Goal: Find specific fact: Find specific fact

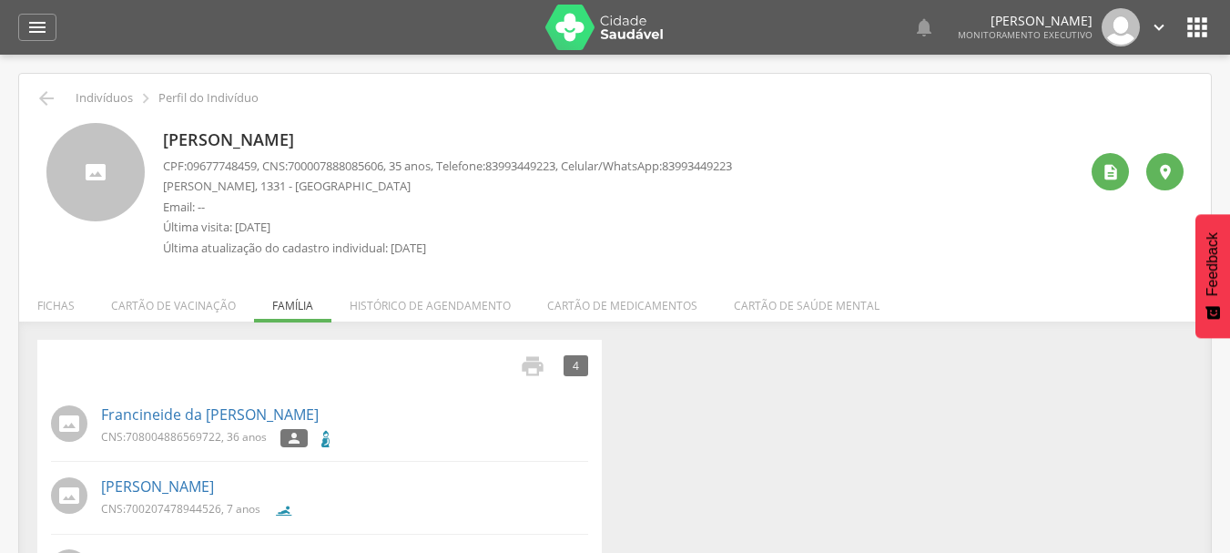
click at [41, 21] on icon "" at bounding box center [37, 27] width 22 height 22
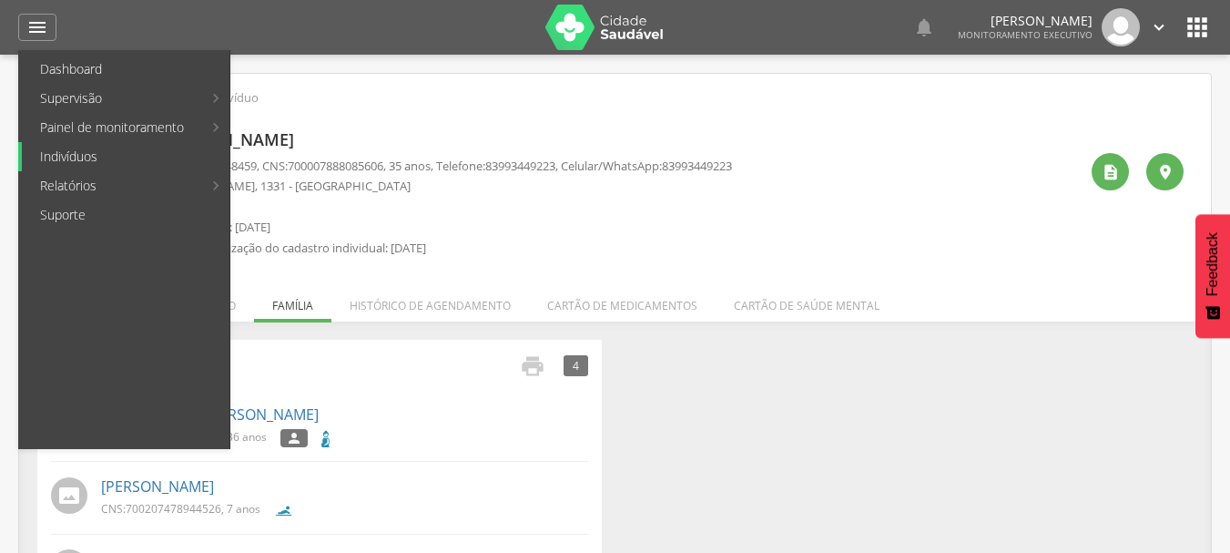
click at [90, 158] on link "Indivíduos" at bounding box center [126, 156] width 208 height 29
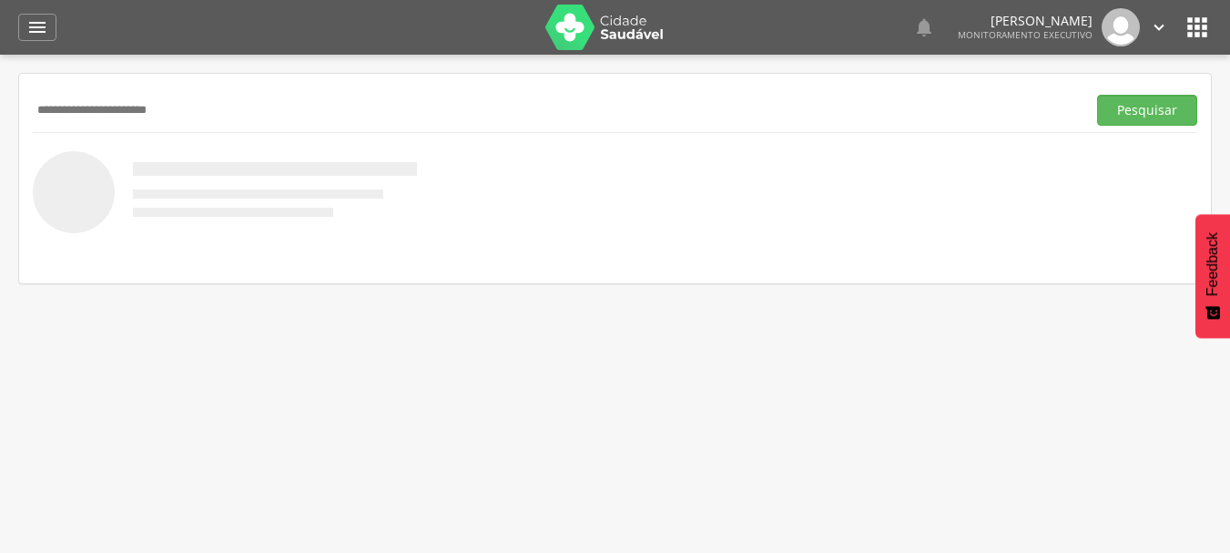
type input "**********"
click at [1097, 95] on button "Pesquisar" at bounding box center [1147, 110] width 100 height 31
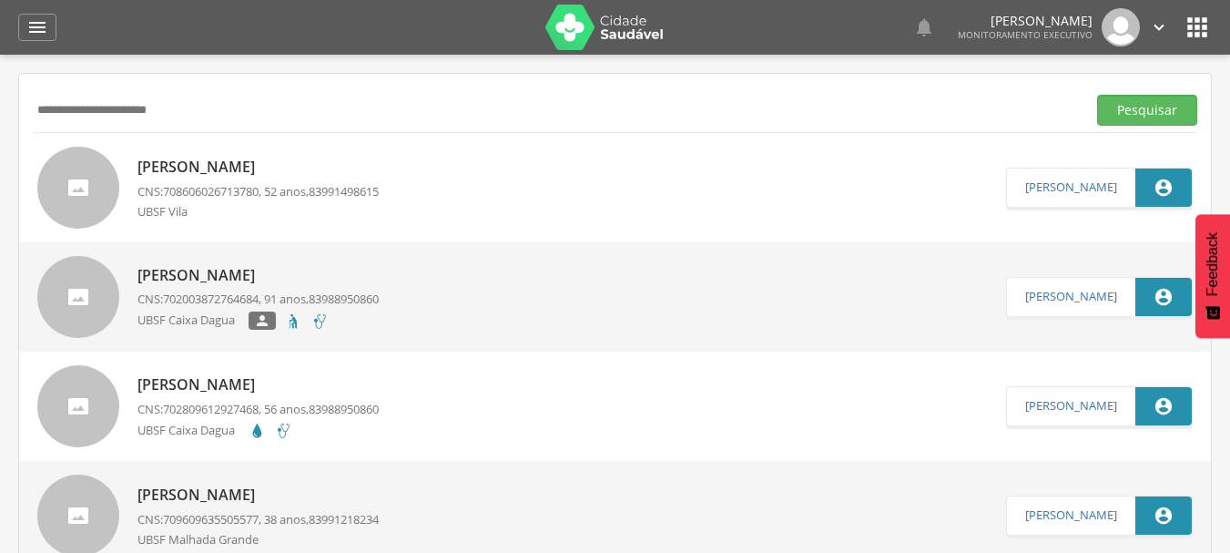
click at [120, 209] on link "[PERSON_NAME] CNS: 708606026713780 , 52 anos, 83991498615 [GEOGRAPHIC_DATA]" at bounding box center [521, 188] width 969 height 82
click at [120, 209] on div " Supervisão  Distritos  Ubs Coordenador: - Queimadas / PB Intervalo de Tempo…" at bounding box center [615, 331] width 1230 height 553
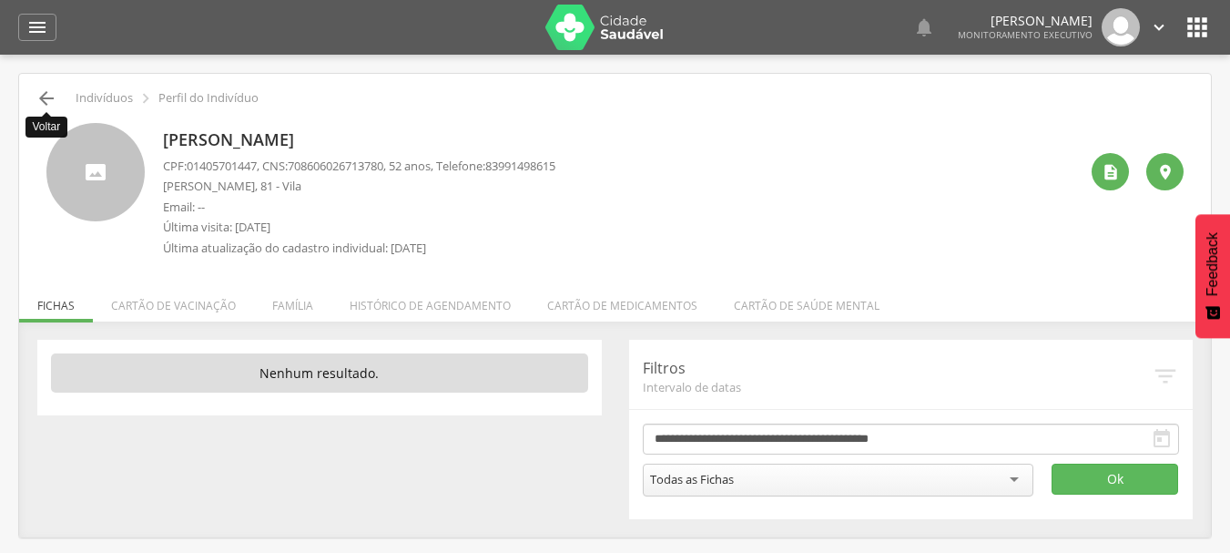
click at [47, 93] on icon "" at bounding box center [47, 98] width 22 height 22
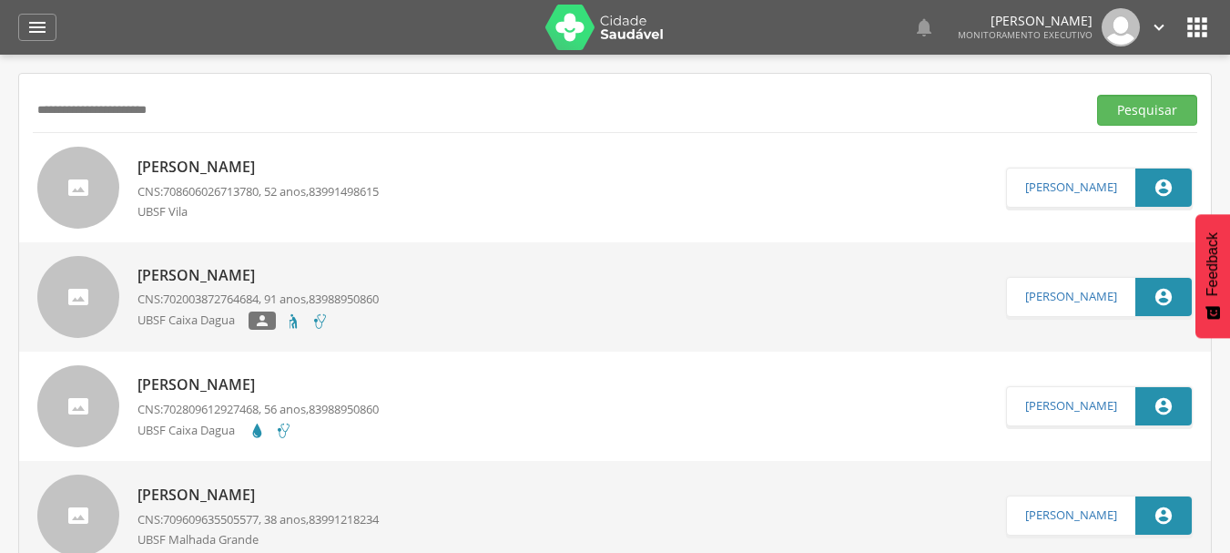
click at [281, 193] on p "CNS: 708606026713780 , 52 anos, 83991498615" at bounding box center [258, 191] width 241 height 17
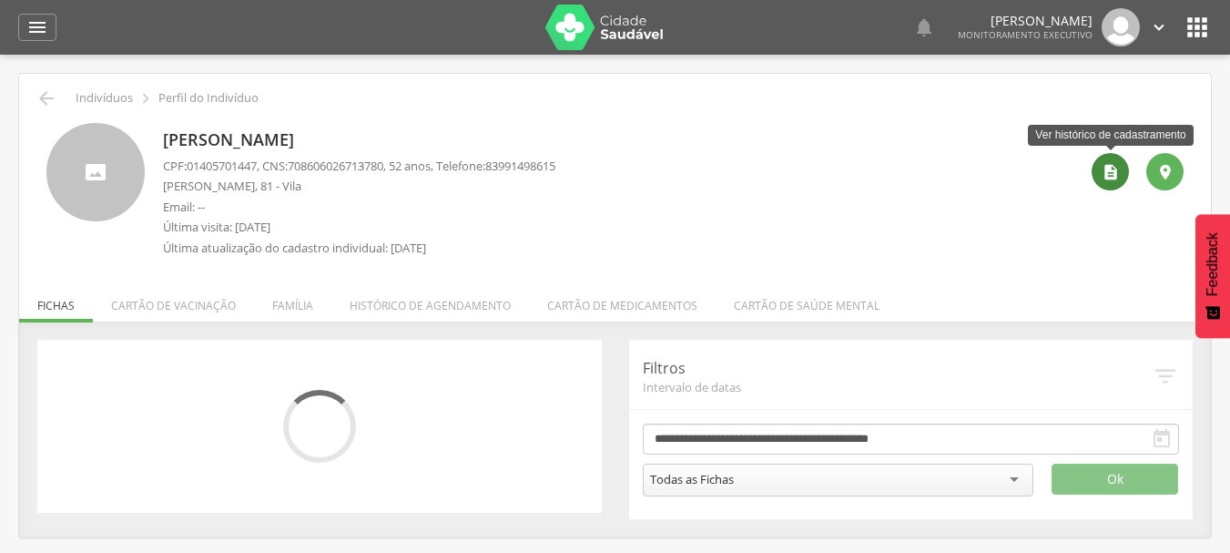
click at [1110, 172] on icon "" at bounding box center [1111, 172] width 18 height 18
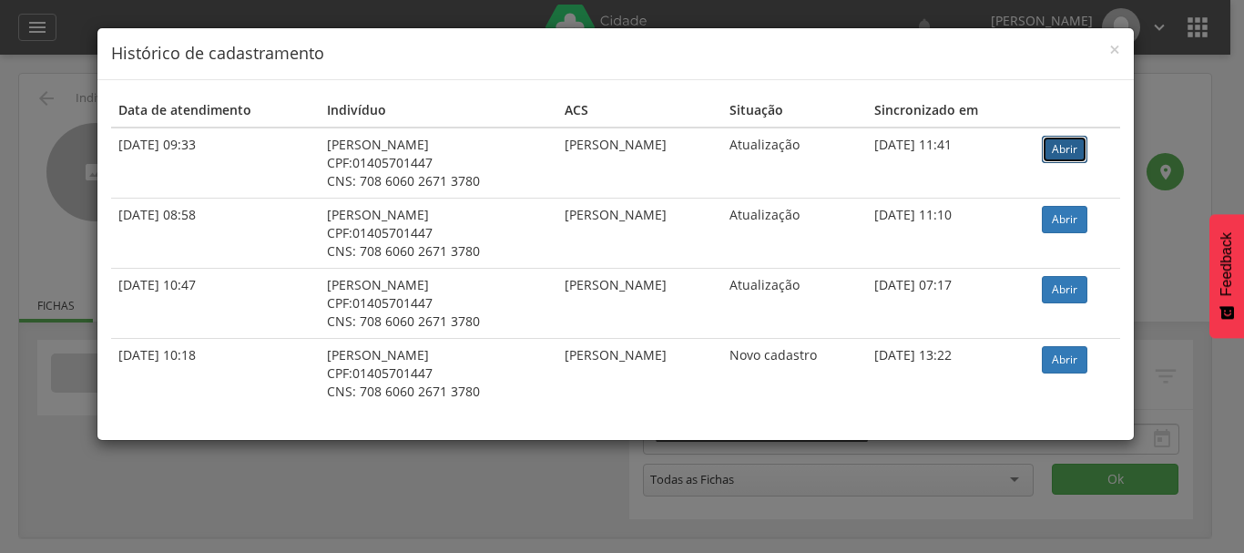
click at [1075, 157] on link "Abrir" at bounding box center [1065, 149] width 46 height 27
click at [1111, 48] on span "×" at bounding box center [1114, 49] width 11 height 26
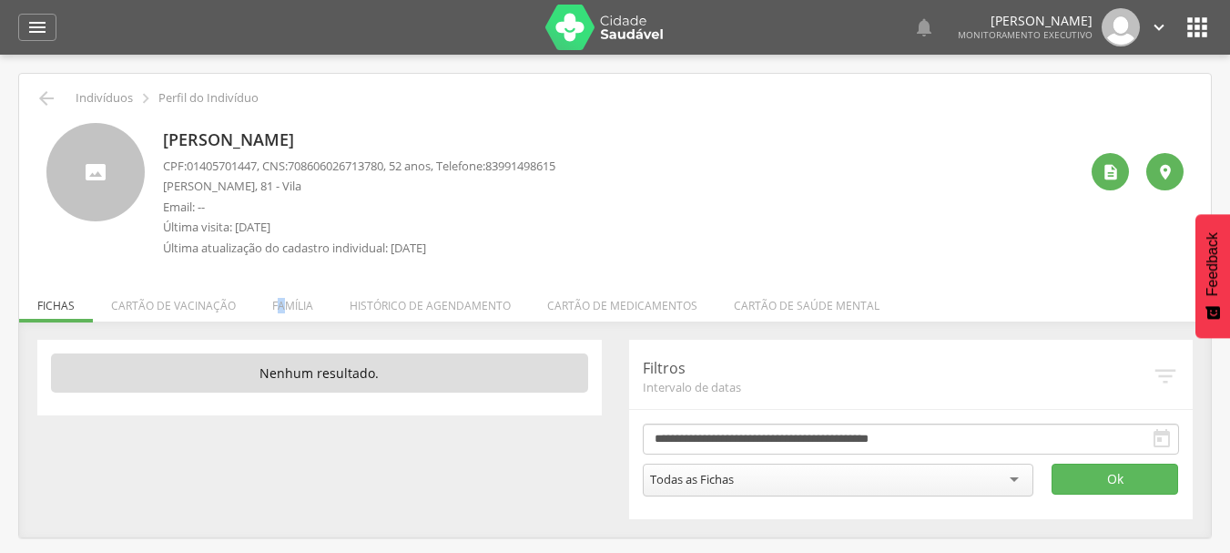
click at [279, 303] on li "Família" at bounding box center [292, 301] width 77 height 43
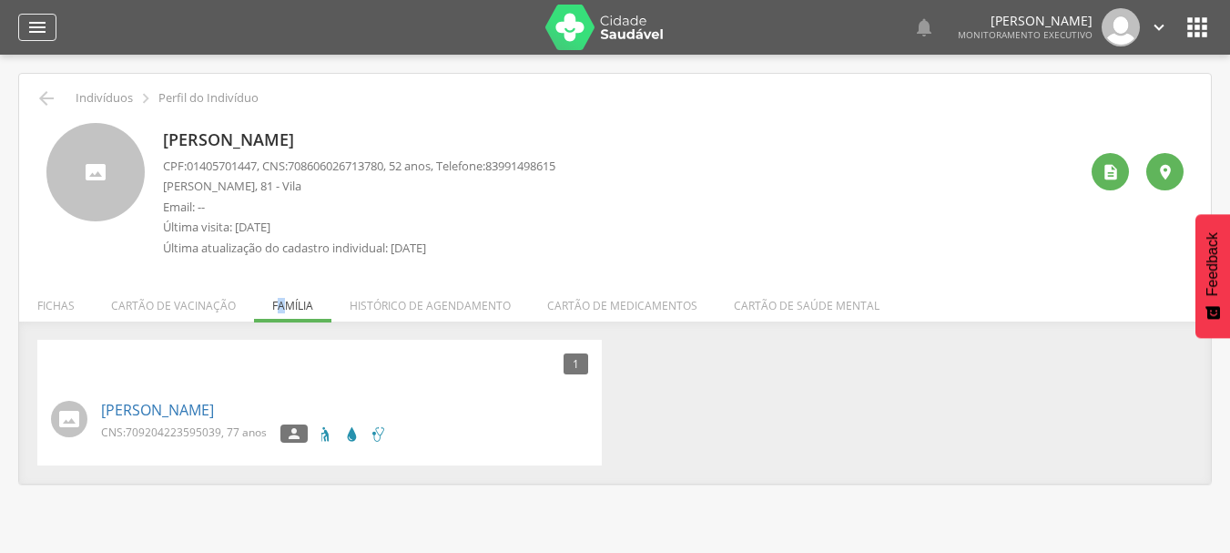
click at [27, 25] on icon "" at bounding box center [37, 27] width 22 height 22
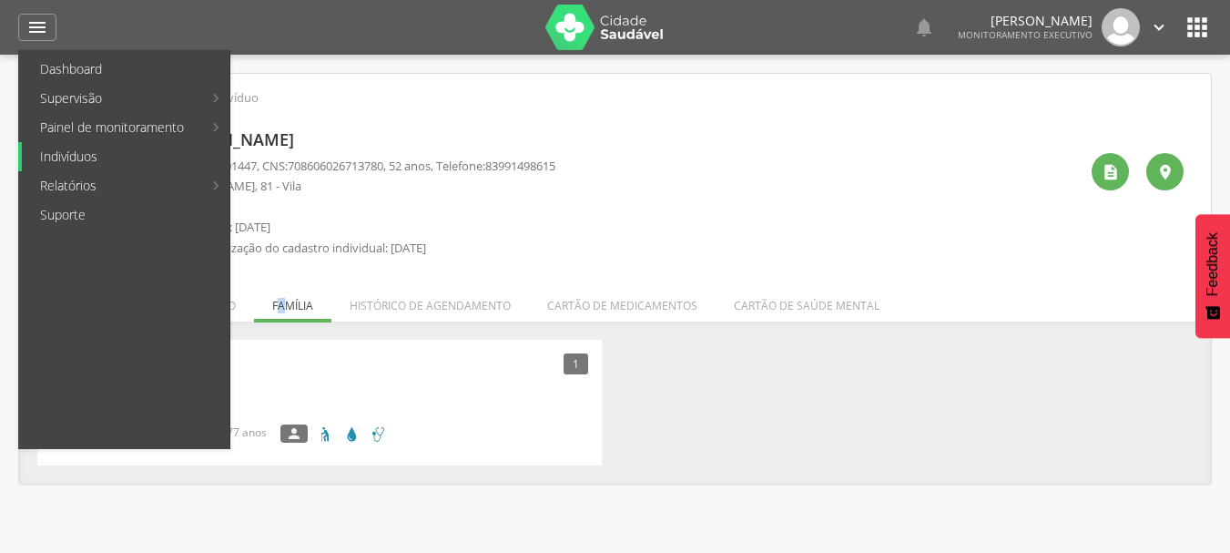
click at [92, 165] on link "Indivíduos" at bounding box center [126, 156] width 208 height 29
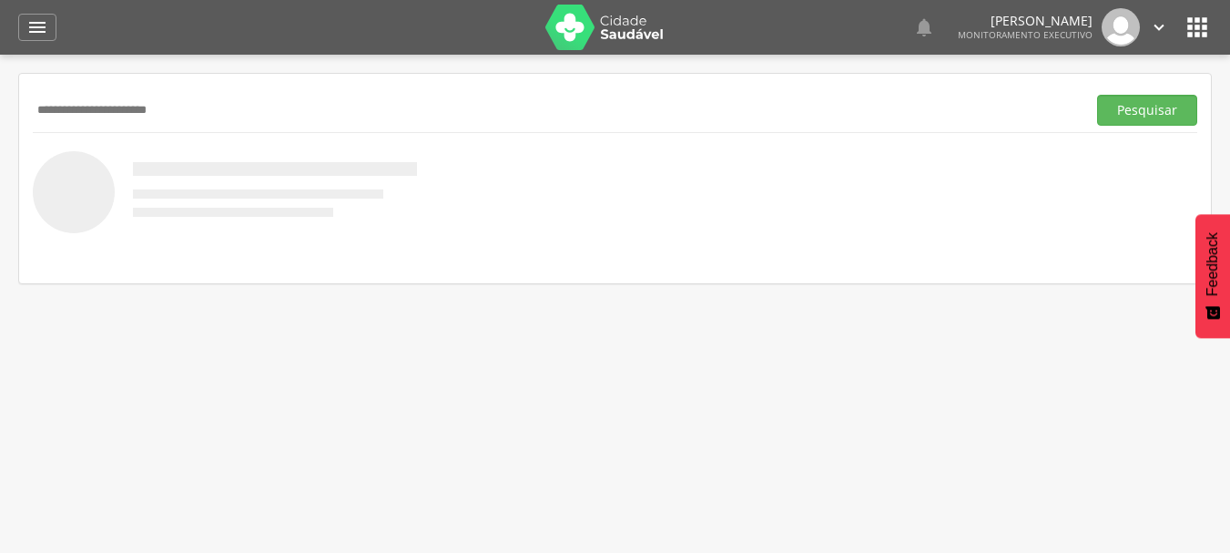
click at [1097, 95] on button "Pesquisar" at bounding box center [1147, 110] width 100 height 31
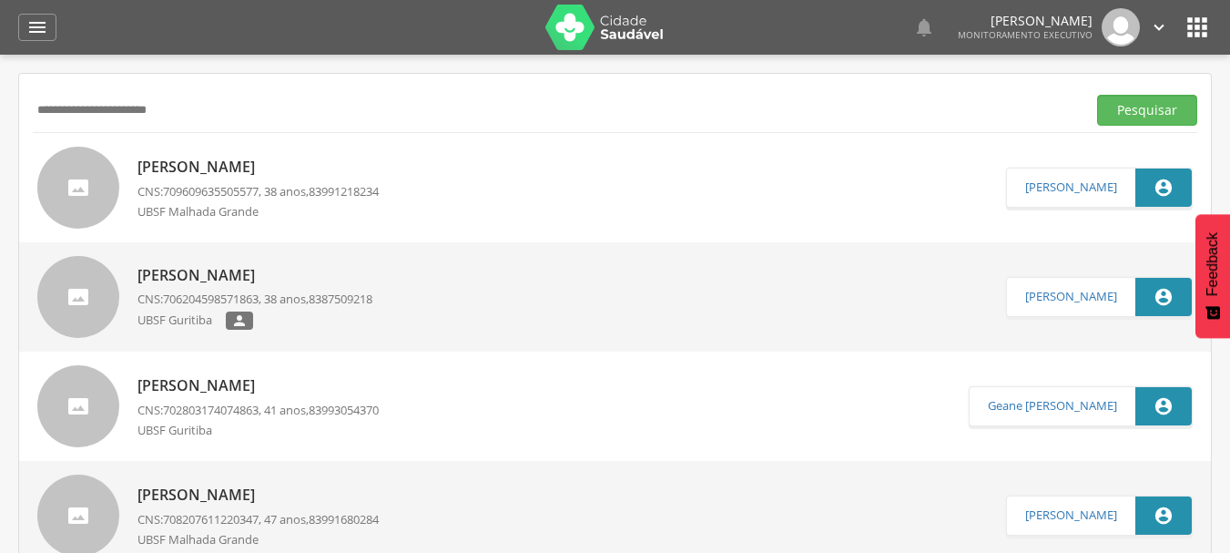
drag, startPoint x: 213, startPoint y: 105, endPoint x: 0, endPoint y: 186, distance: 228.0
click at [0, 186] on div " Supervisão  Distritos  Ubs Coordenador: - Queimadas / PB Intervalo de Tempo…" at bounding box center [615, 331] width 1230 height 553
click at [1097, 95] on button "Pesquisar" at bounding box center [1147, 110] width 100 height 31
click at [199, 190] on span "702501336248935" at bounding box center [211, 191] width 96 height 16
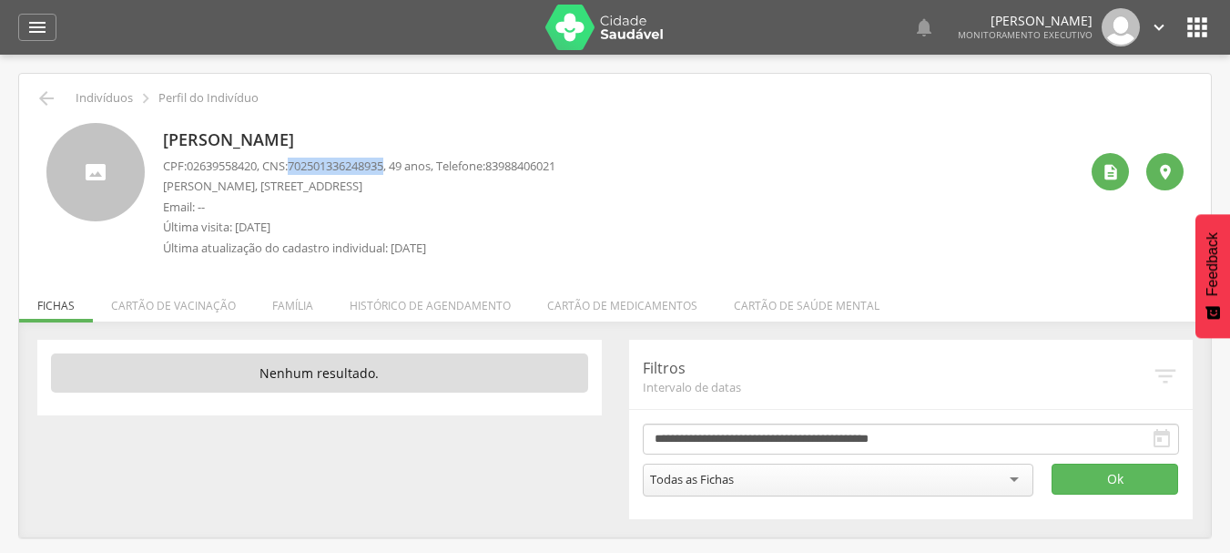
drag, startPoint x: 301, startPoint y: 163, endPoint x: 398, endPoint y: 163, distance: 97.4
click at [383, 163] on span "702501336248935" at bounding box center [336, 166] width 96 height 16
copy span "702501336248935"
click at [43, 103] on icon "" at bounding box center [47, 98] width 22 height 22
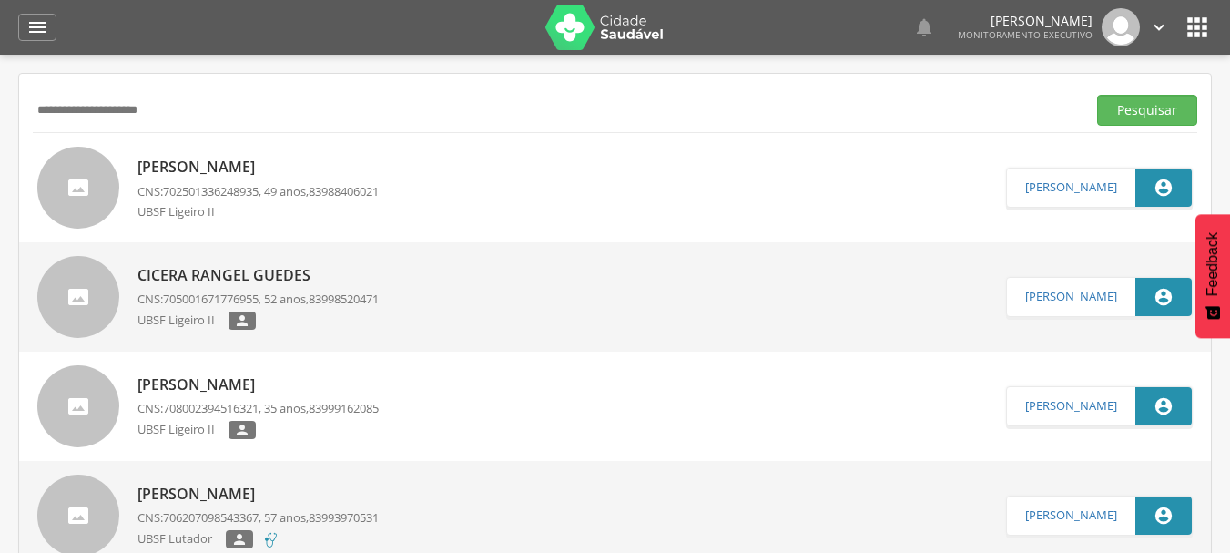
drag, startPoint x: 187, startPoint y: 120, endPoint x: 0, endPoint y: 122, distance: 186.7
click at [0, 122] on div " Supervisão  Distritos  Ubs Coordenador: - Queimadas / PB Intervalo de Tempo…" at bounding box center [615, 331] width 1230 height 553
type input "**********"
click at [1097, 95] on button "Pesquisar" at bounding box center [1147, 110] width 100 height 31
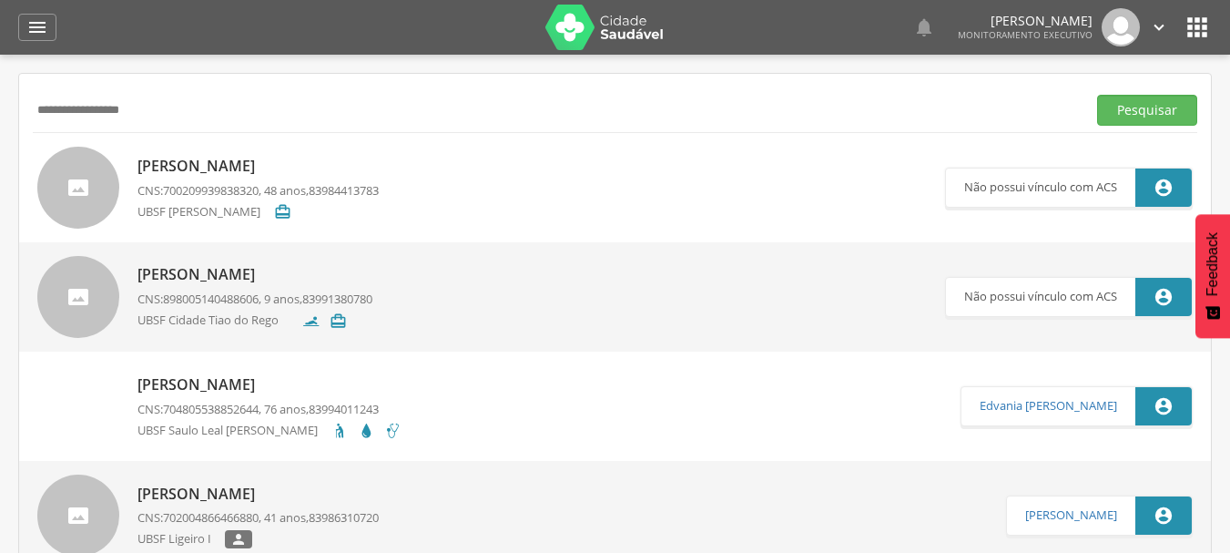
click at [252, 165] on p "[PERSON_NAME]" at bounding box center [258, 166] width 241 height 21
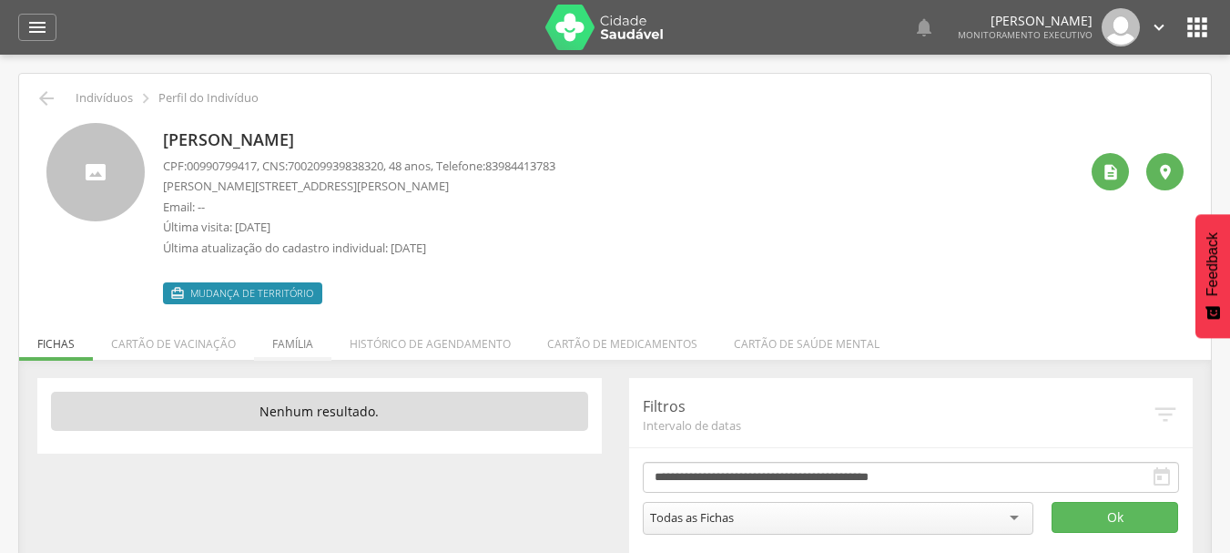
click at [301, 345] on li "Família" at bounding box center [292, 339] width 77 height 43
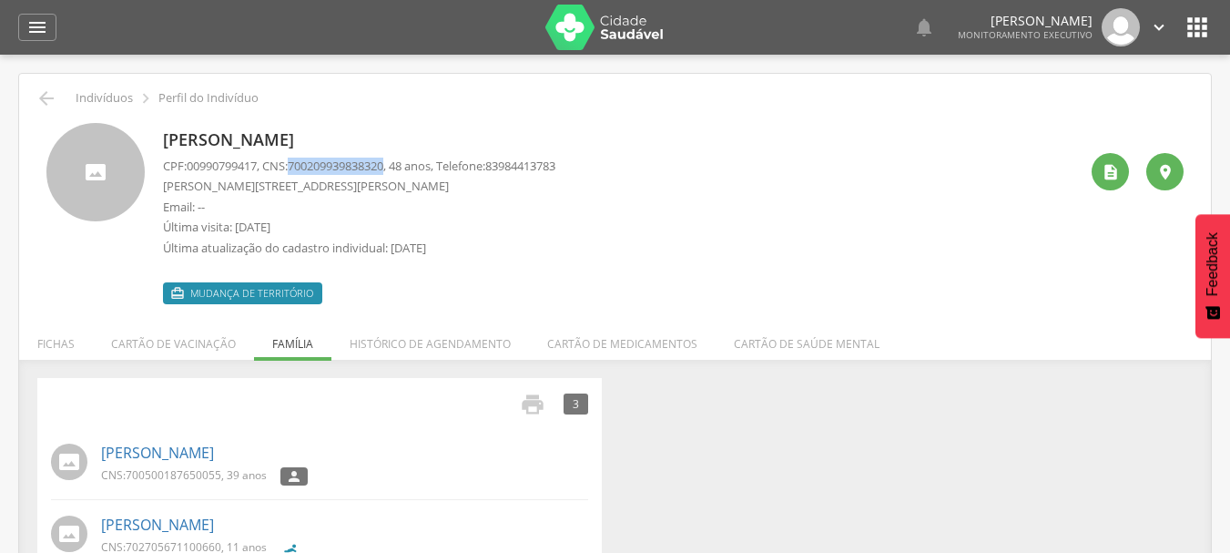
drag, startPoint x: 301, startPoint y: 168, endPoint x: 401, endPoint y: 169, distance: 99.3
click at [401, 169] on p "CPF: 00990799417 , CNS: [PHONE_NUMBER] , 48 anos, Telefone: [PHONE_NUMBER]" at bounding box center [359, 166] width 393 height 17
copy span "700209939838320"
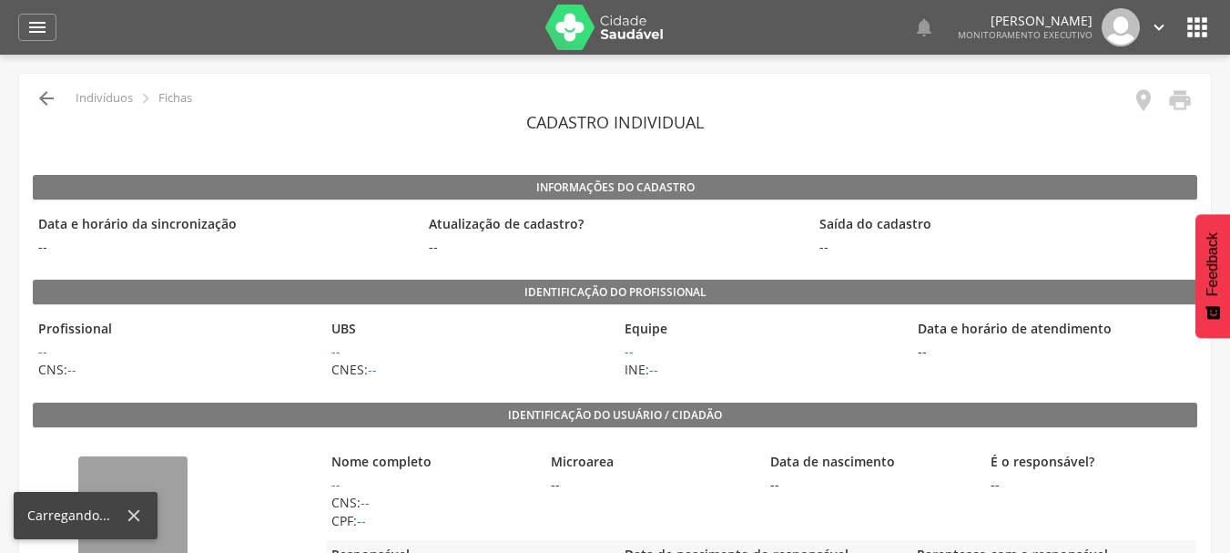
click at [42, 97] on icon "" at bounding box center [47, 98] width 22 height 22
